Goal: Navigation & Orientation: Find specific page/section

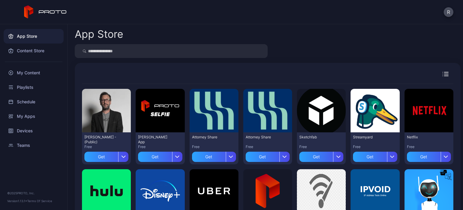
click at [33, 39] on div "App Store" at bounding box center [34, 36] width 60 height 14
click at [33, 49] on div "Content Store" at bounding box center [34, 50] width 60 height 14
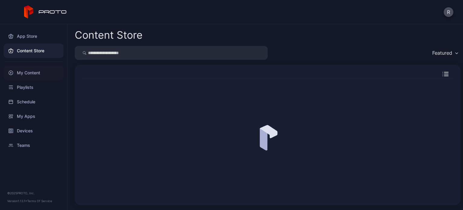
click at [31, 67] on div "My Content" at bounding box center [34, 72] width 60 height 14
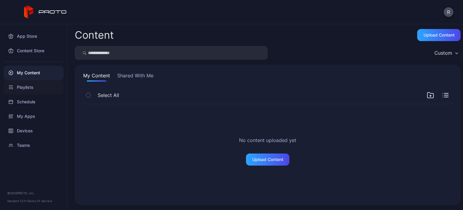
click at [24, 87] on div "Playlists" at bounding box center [34, 87] width 60 height 14
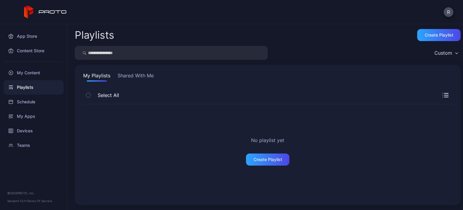
click at [42, 14] on icon at bounding box center [45, 11] width 43 height 13
